Goal: Task Accomplishment & Management: Complete application form

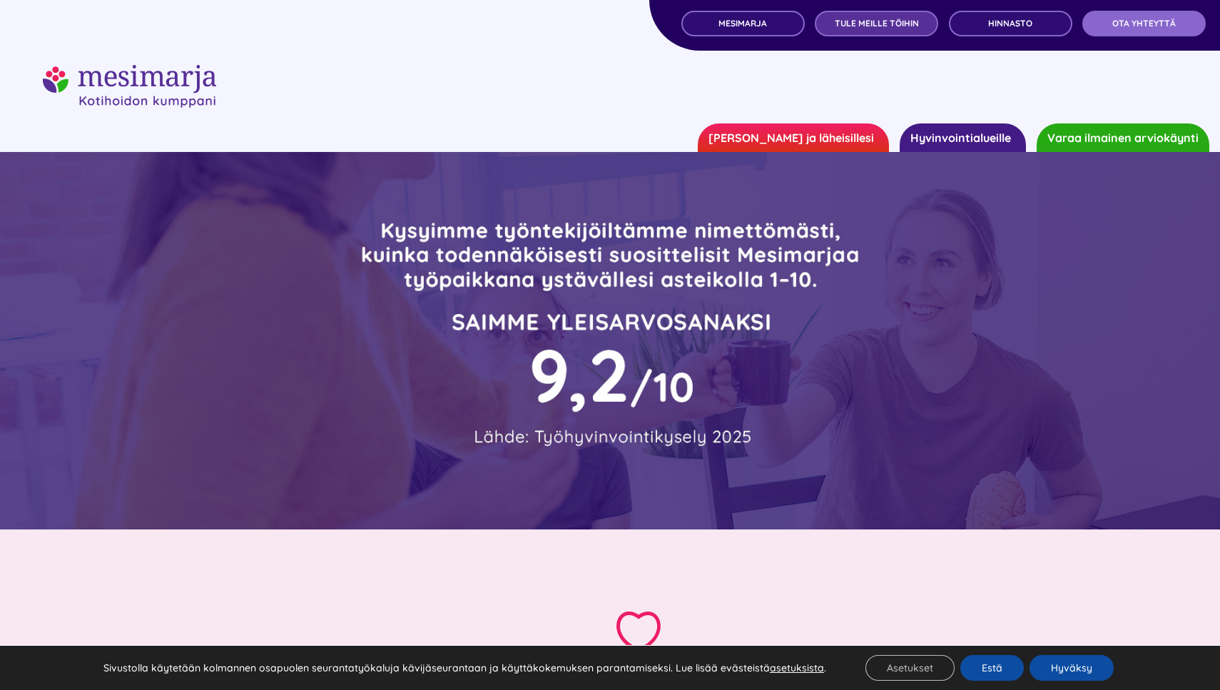
click at [912, 30] on link "TULE MEILLE TÖIHIN" at bounding box center [876, 24] width 123 height 26
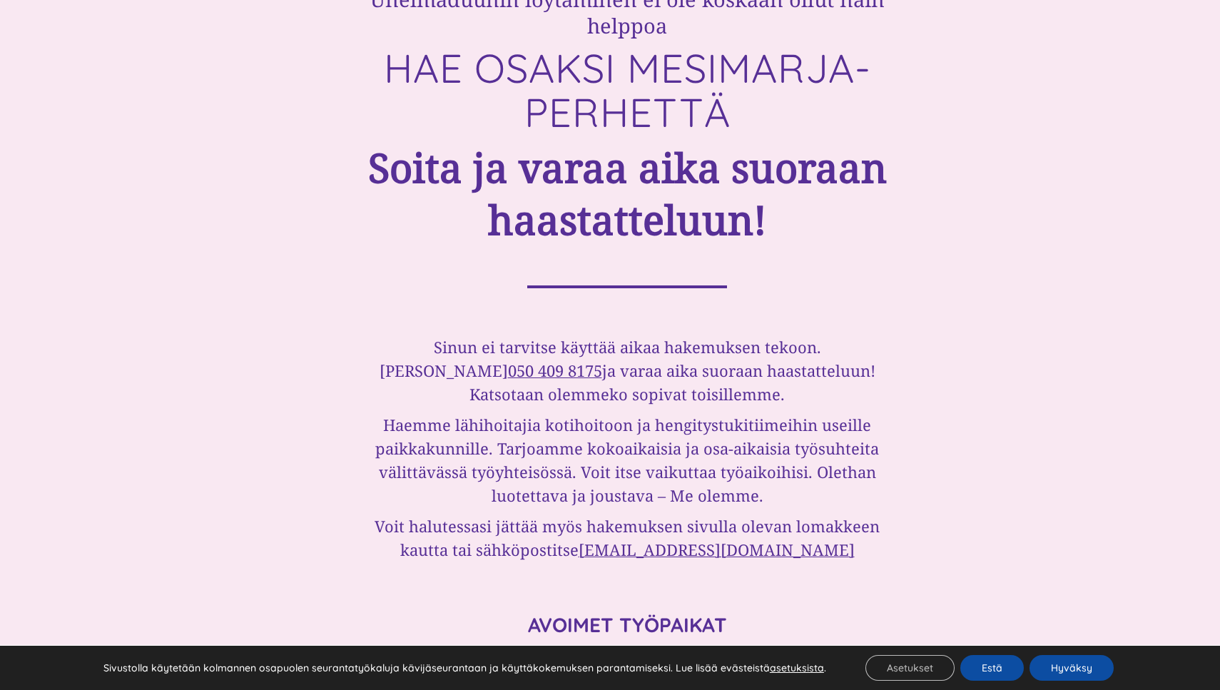
scroll to position [1083, 0]
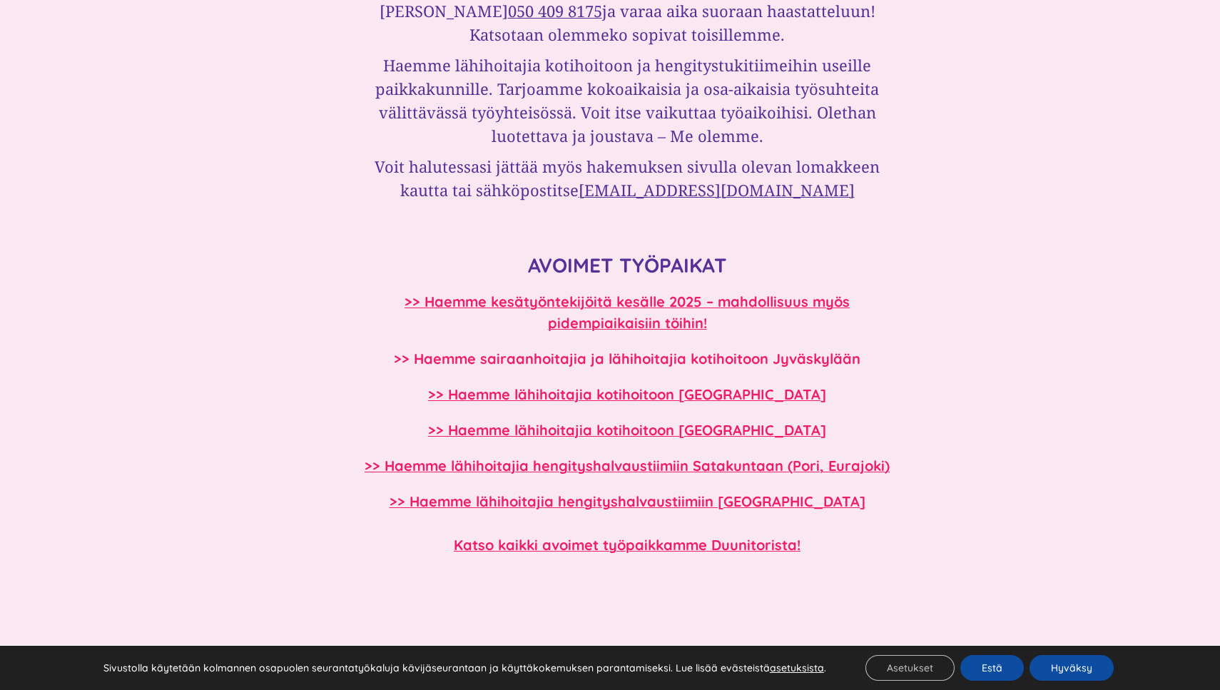
click at [608, 355] on b ">> Haemme sairaanhoitajia ja lähihoitajia kotihoitoon Jyväskylään" at bounding box center [627, 358] width 466 height 18
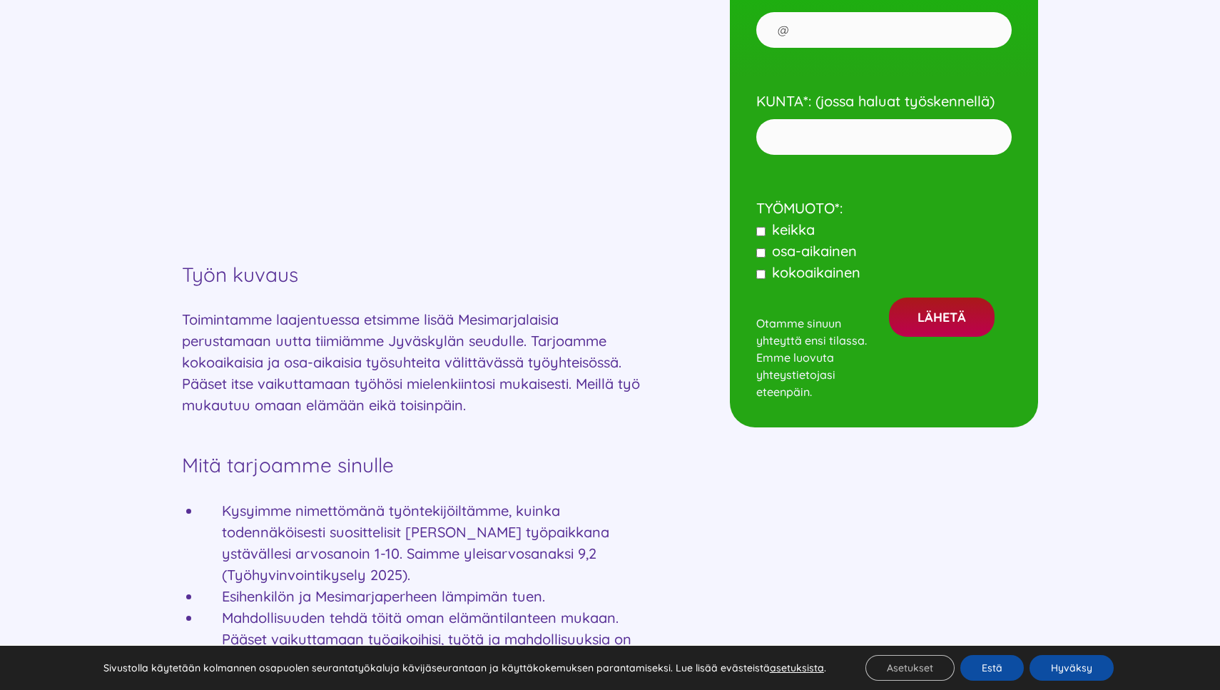
scroll to position [591, 0]
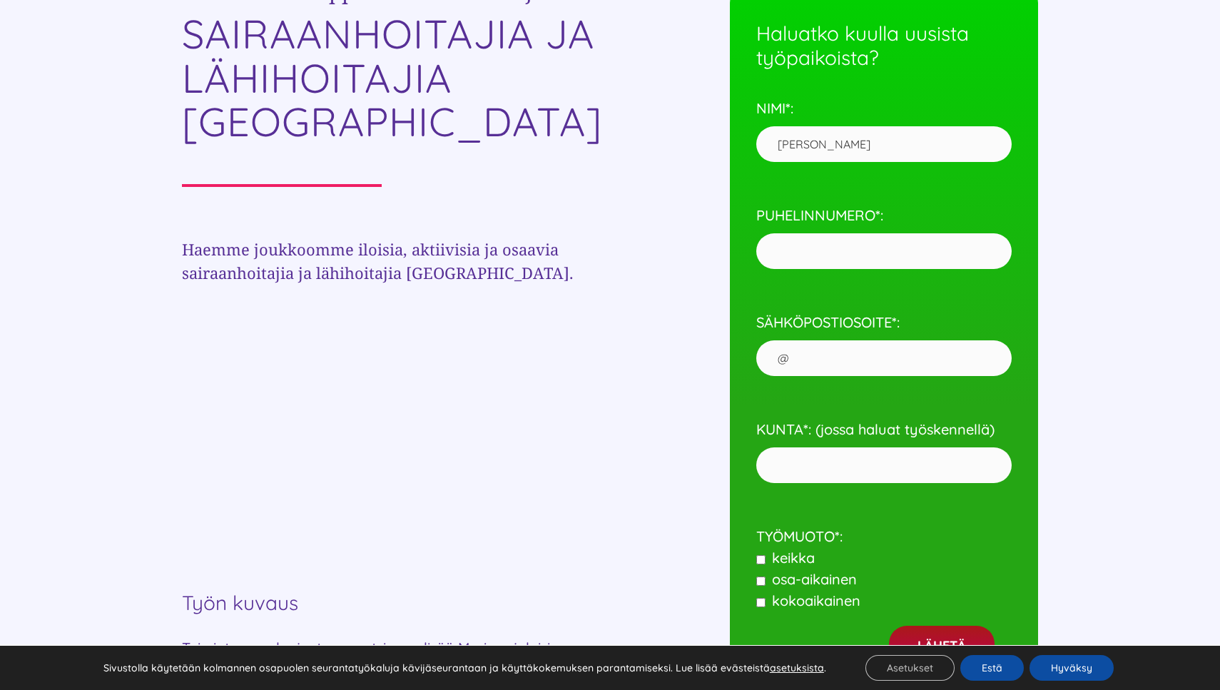
type input "[PERSON_NAME]"
type input "0504345198"
type input "[EMAIL_ADDRESS][DOMAIN_NAME]"
click at [884, 471] on input "KUNTA*: (jossa haluat työskennellä)" at bounding box center [883, 465] width 255 height 36
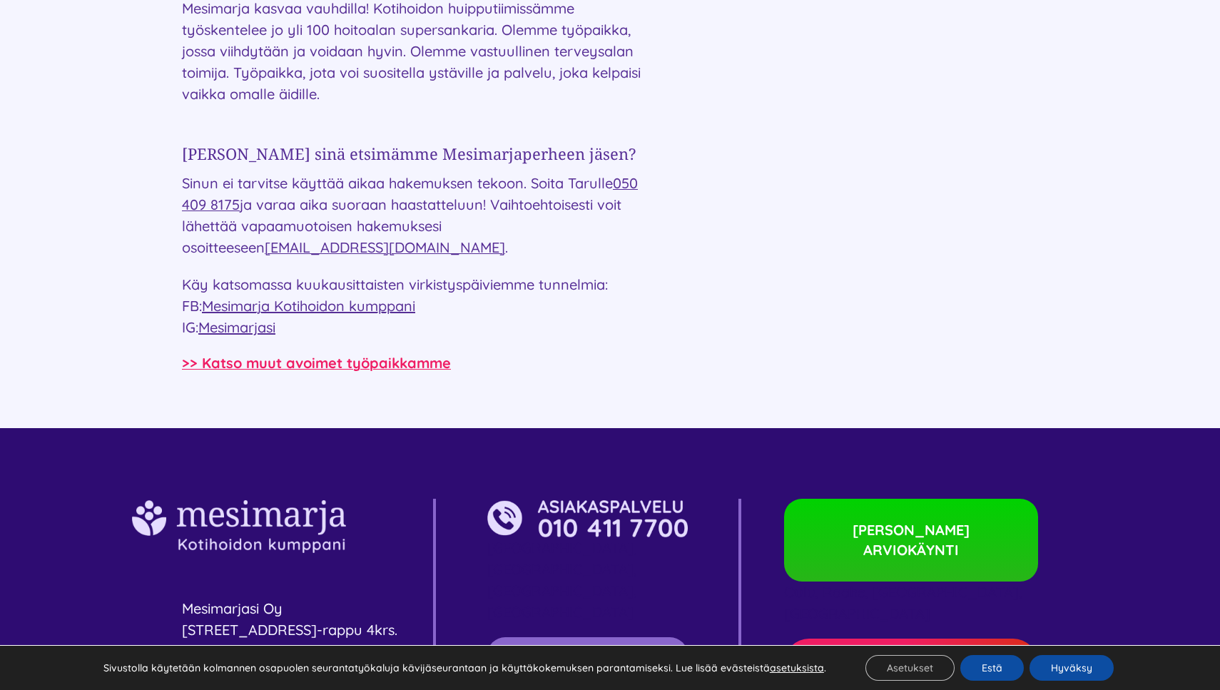
scroll to position [2101, 0]
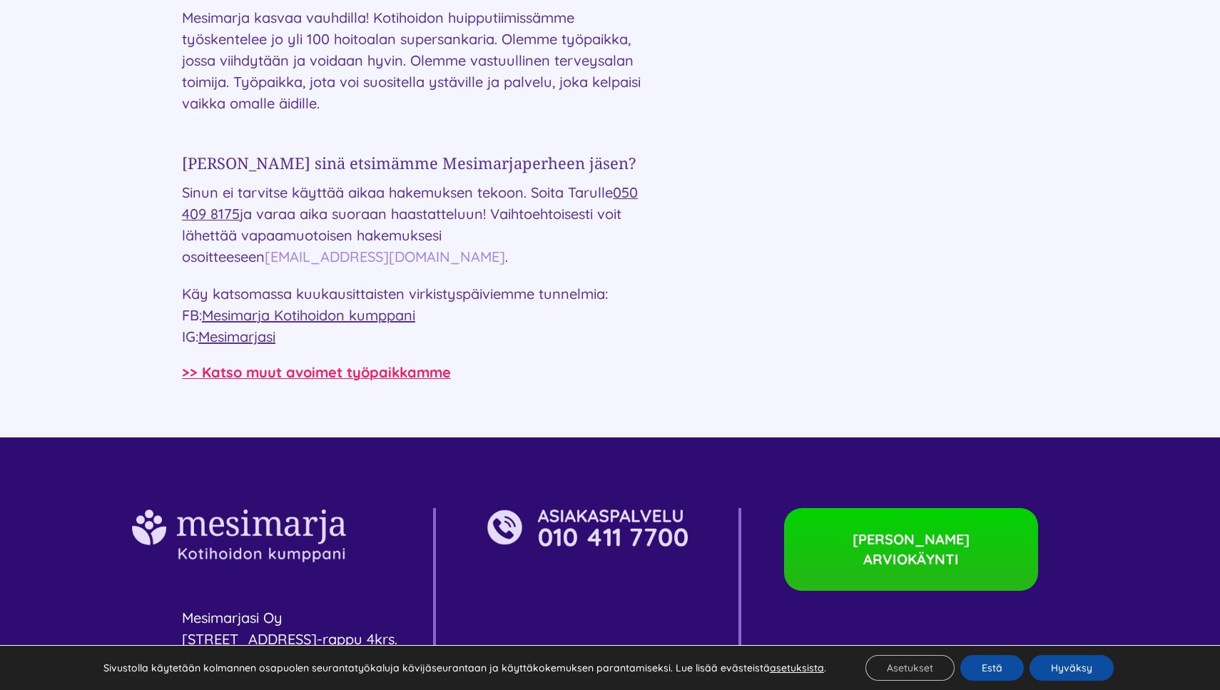
click at [288, 262] on link "[EMAIL_ADDRESS][DOMAIN_NAME]" at bounding box center [385, 257] width 240 height 18
